Goal: Complete application form

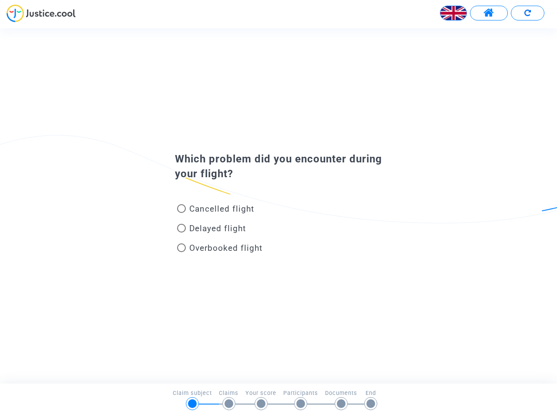
click at [453, 13] on img at bounding box center [453, 13] width 26 height 26
click at [489, 13] on span at bounding box center [488, 12] width 11 height 11
click at [527, 13] on div at bounding box center [278, 16] width 557 height 24
click at [278, 205] on div "Cancelled flight" at bounding box center [264, 211] width 192 height 20
click at [215, 210] on span "Cancelled flight" at bounding box center [221, 209] width 65 height 10
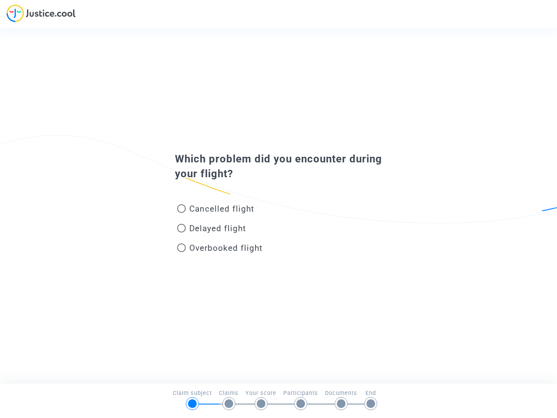
click at [181, 213] on input "Cancelled flight" at bounding box center [181, 213] width 0 height 0
radio input "true"
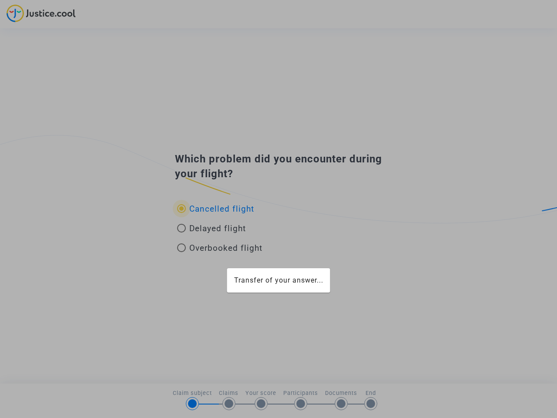
click at [215, 208] on div "Transfer of your answer..." at bounding box center [278, 209] width 557 height 418
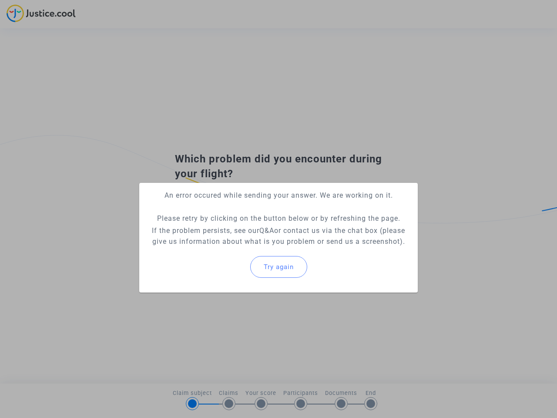
click at [211, 230] on p "If the problem persists, see our Q&A or contact us via the chat box (please giv…" at bounding box center [278, 236] width 265 height 22
click at [211, 228] on p "If the problem persists, see our Q&A or contact us via the chat box (please giv…" at bounding box center [278, 236] width 265 height 22
click at [220, 249] on div "Try again" at bounding box center [278, 266] width 265 height 37
click at [220, 248] on mat-card "An error occured while sending your answer. We are working on it. Please retry …" at bounding box center [278, 238] width 278 height 110
